Goal: Navigation & Orientation: Go to known website

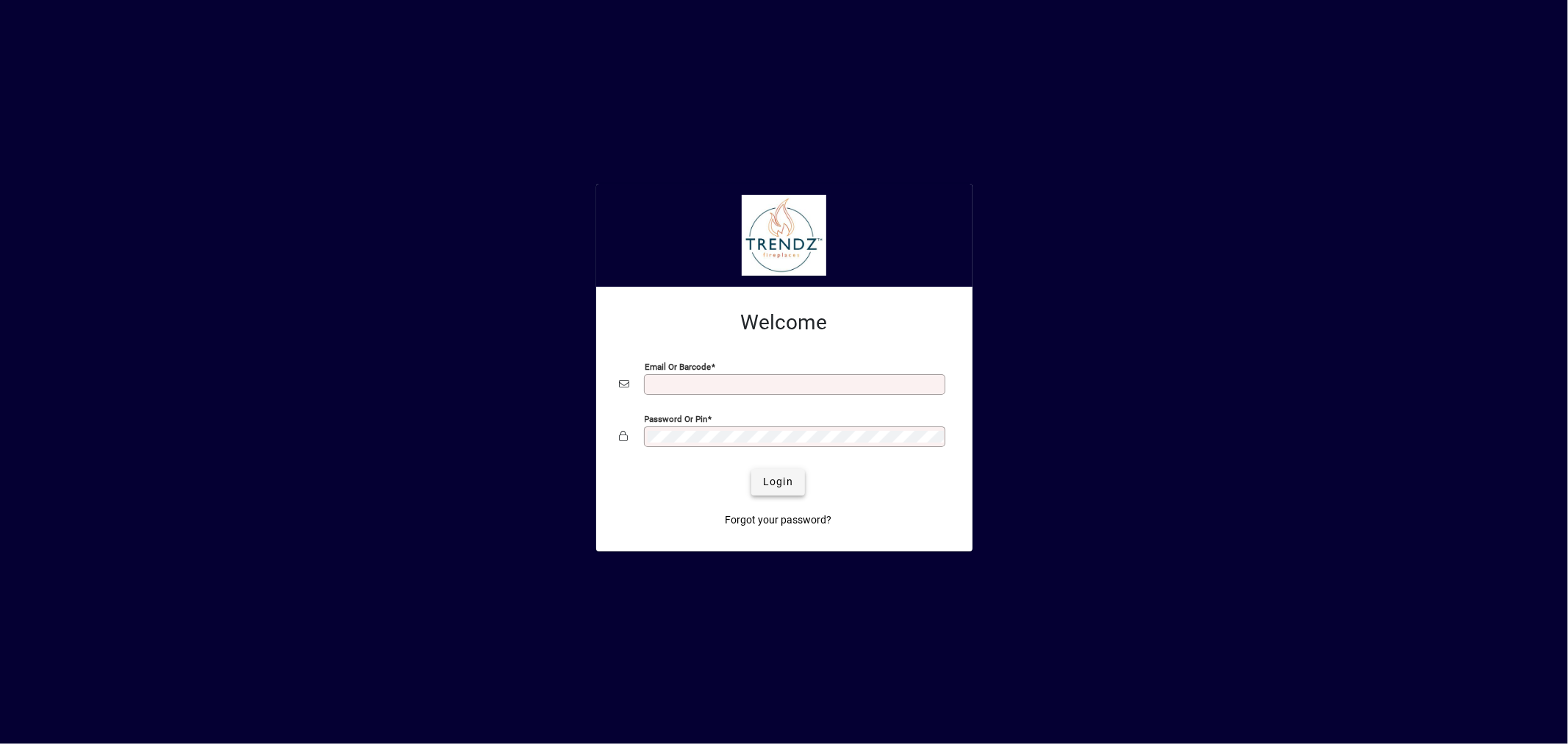
type input "**********"
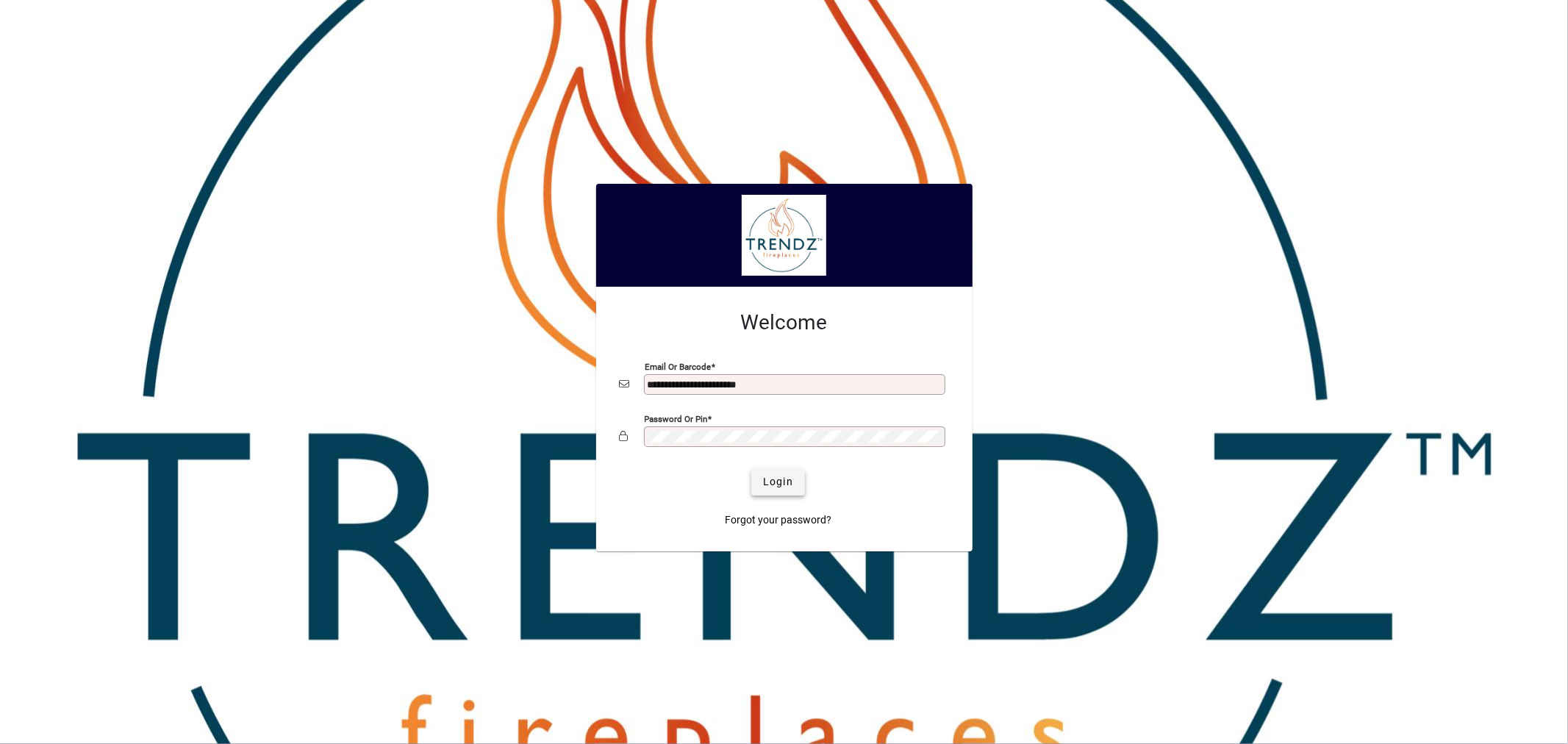
click at [782, 489] on span "Login" at bounding box center [779, 482] width 30 height 16
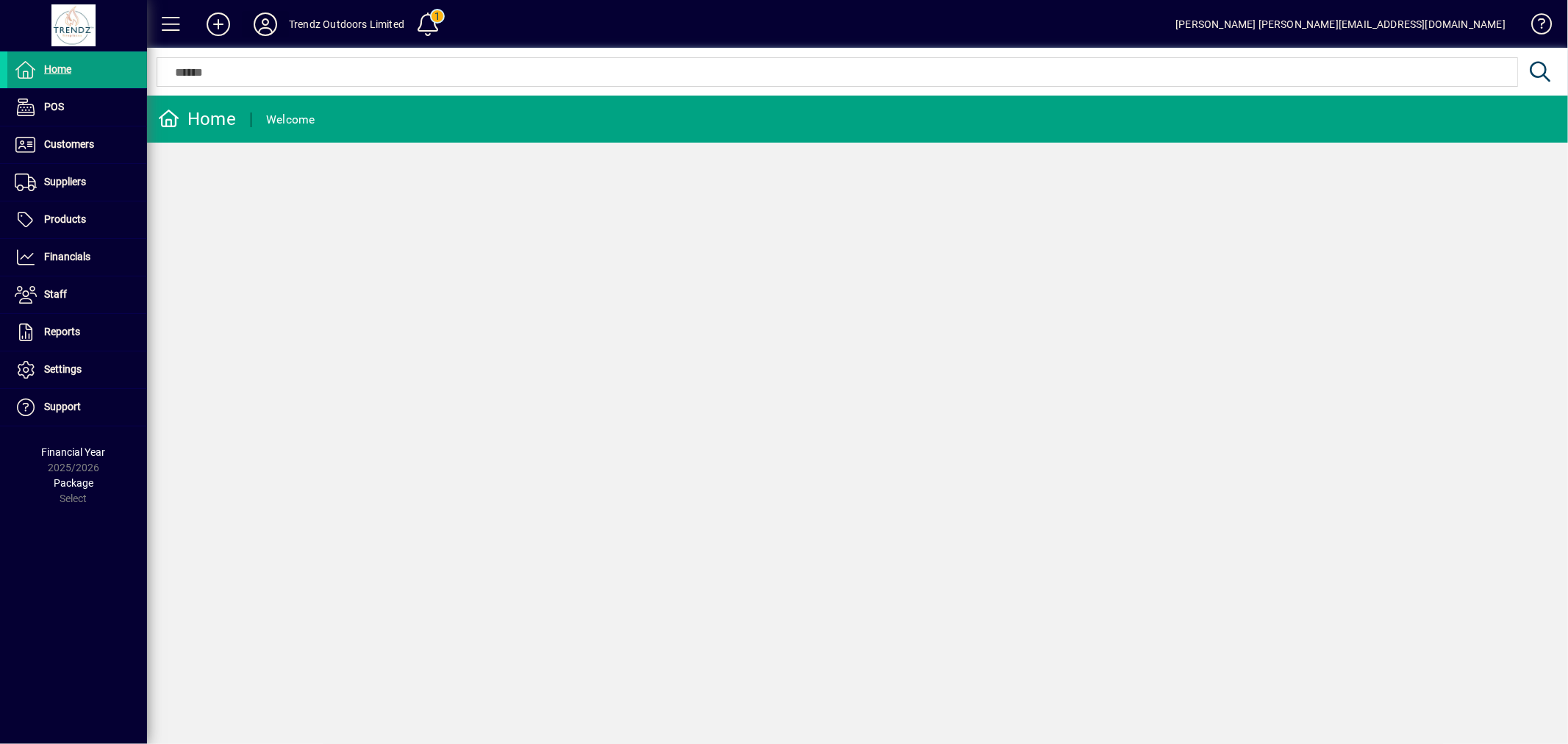
click at [273, 25] on icon at bounding box center [265, 25] width 30 height 24
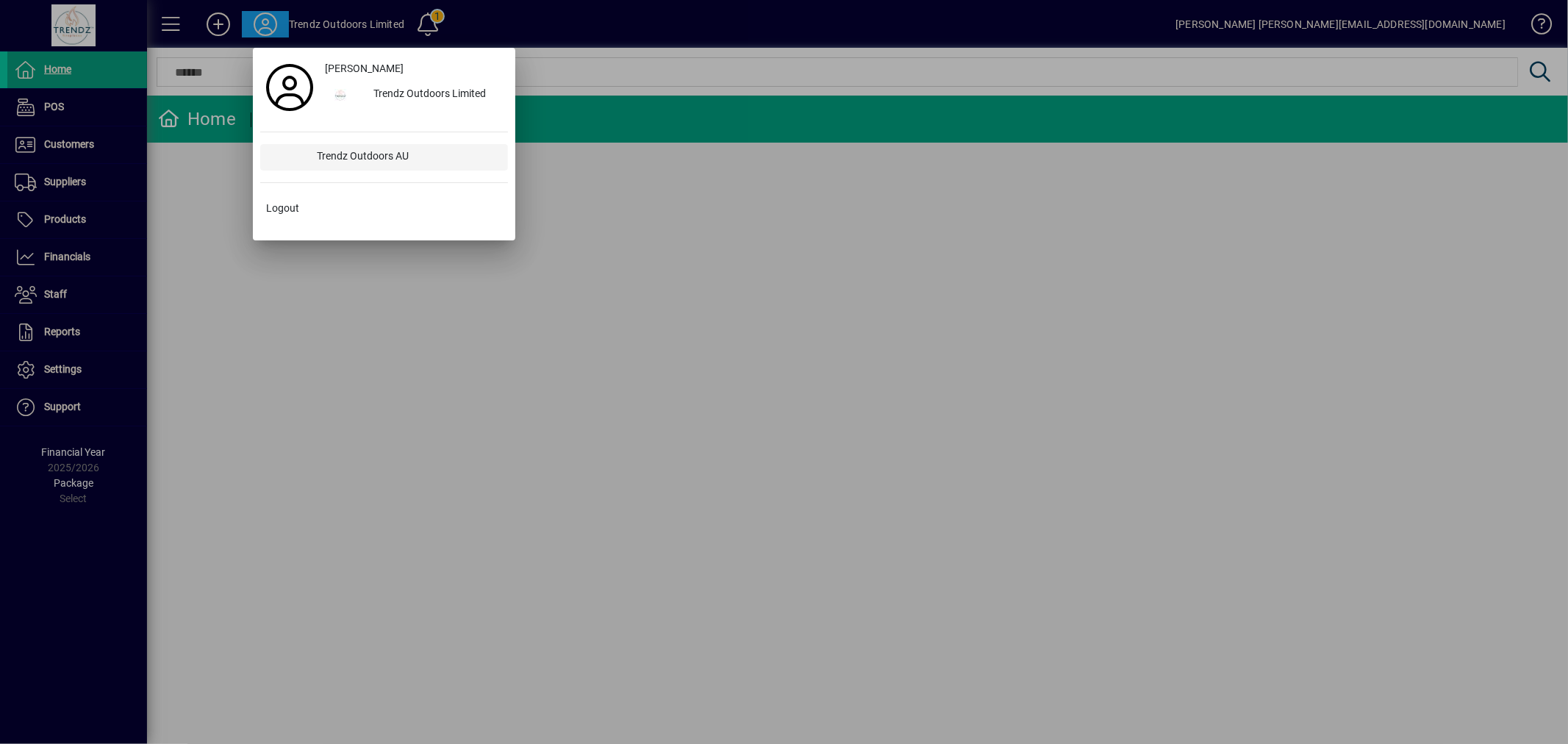
click at [383, 155] on div "Trendz Outdoors AU" at bounding box center [407, 157] width 202 height 27
